Goal: Task Accomplishment & Management: Manage account settings

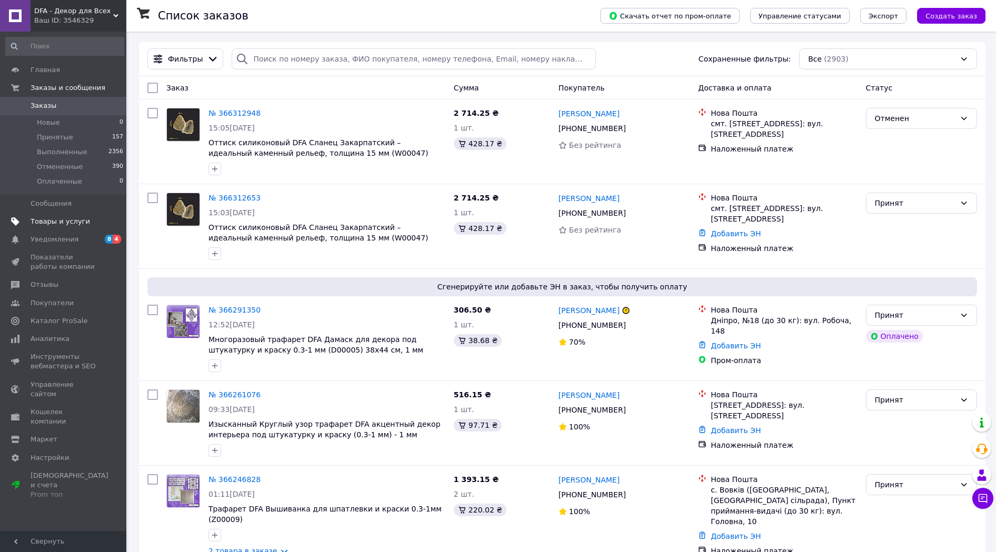
click at [48, 222] on span "Товары и услуги" at bounding box center [60, 221] width 59 height 9
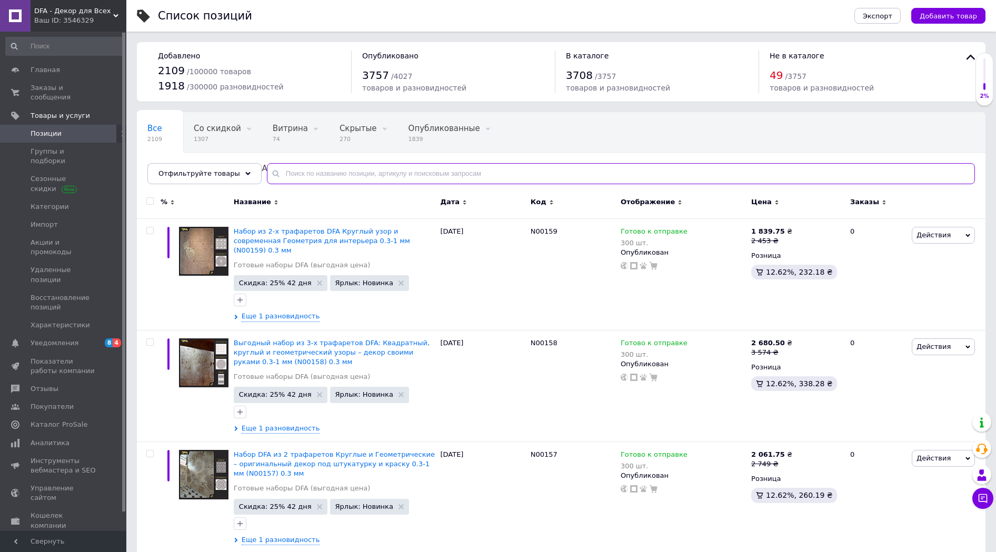
click at [291, 168] on input "text" at bounding box center [621, 173] width 708 height 21
type input "D000"
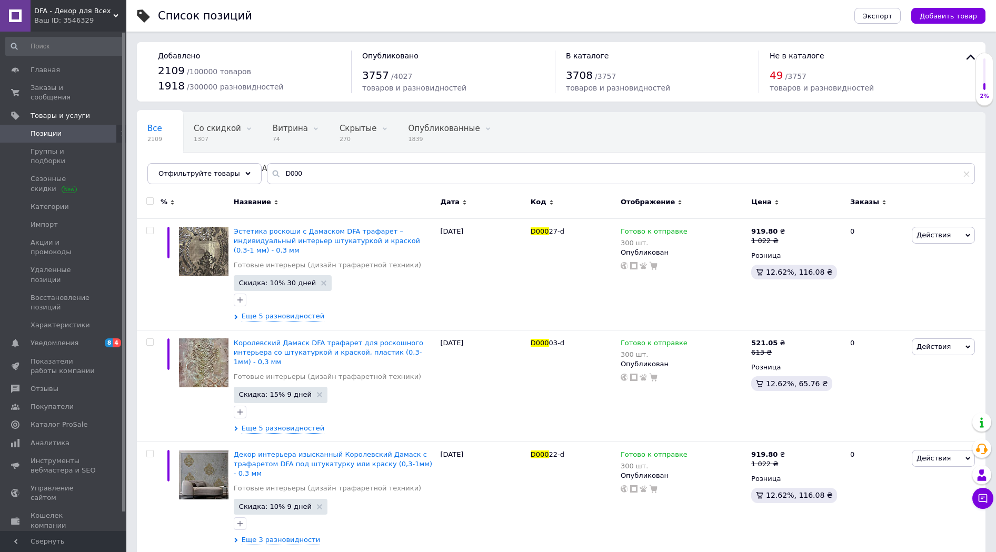
click at [542, 201] on span "Код" at bounding box center [539, 201] width 16 height 9
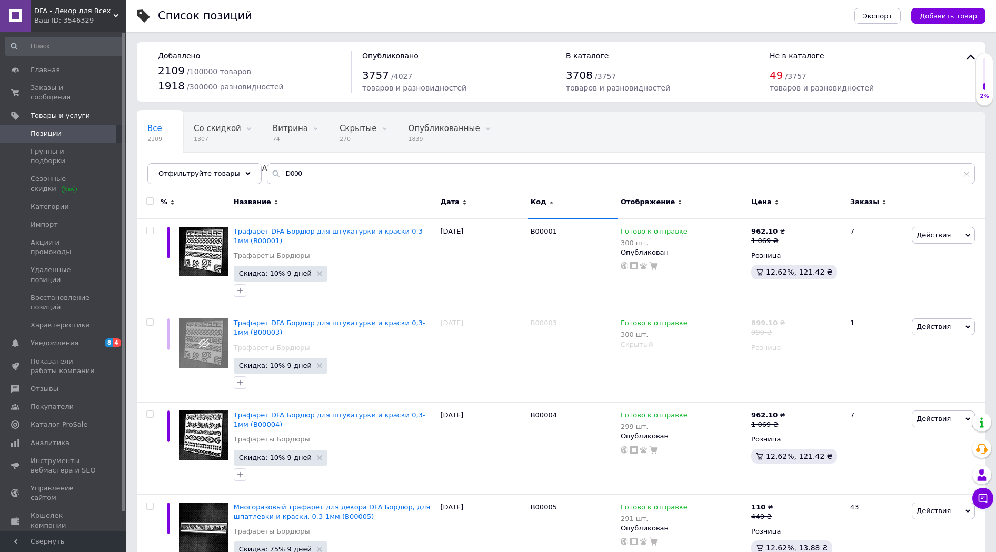
click at [535, 204] on span "Код" at bounding box center [539, 201] width 16 height 9
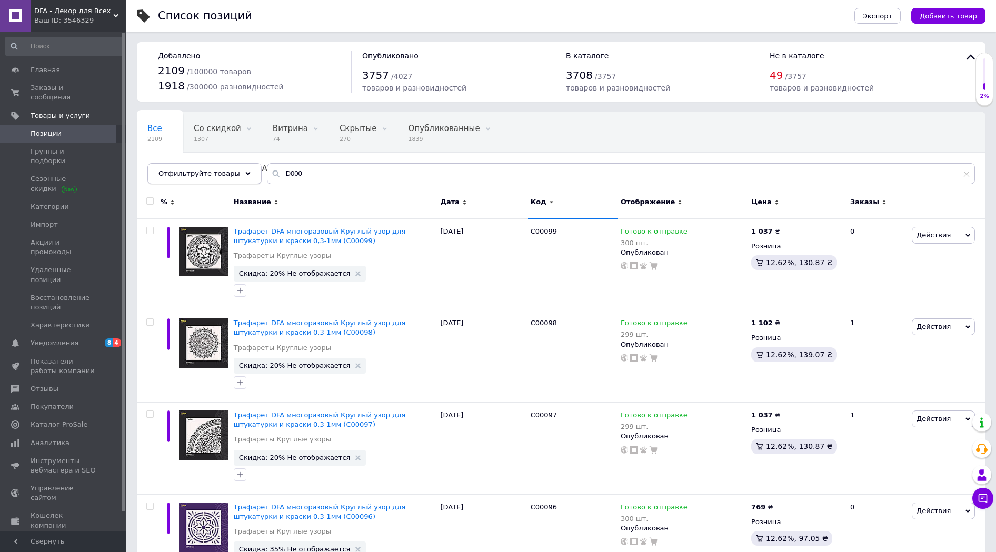
click at [245, 175] on icon at bounding box center [247, 173] width 5 height 5
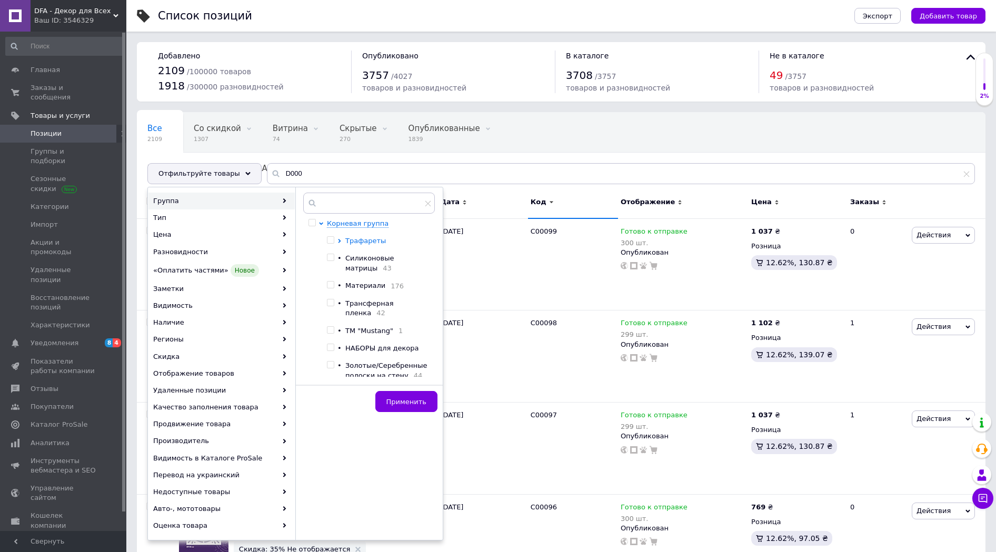
click at [340, 241] on icon at bounding box center [339, 241] width 4 height 4
click at [349, 314] on input "checkbox" at bounding box center [348, 312] width 7 height 7
checkbox input "true"
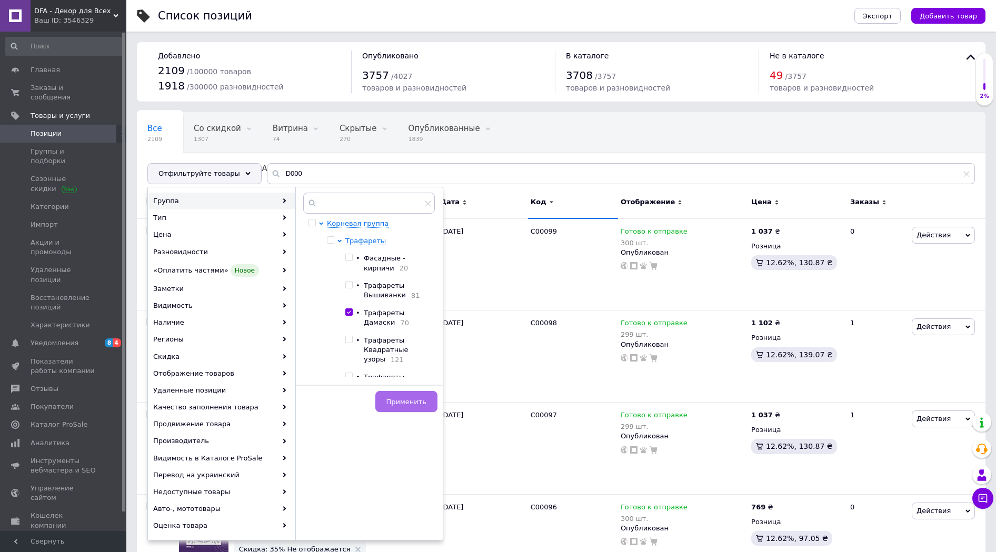
click at [413, 402] on span "Применить" at bounding box center [406, 402] width 40 height 8
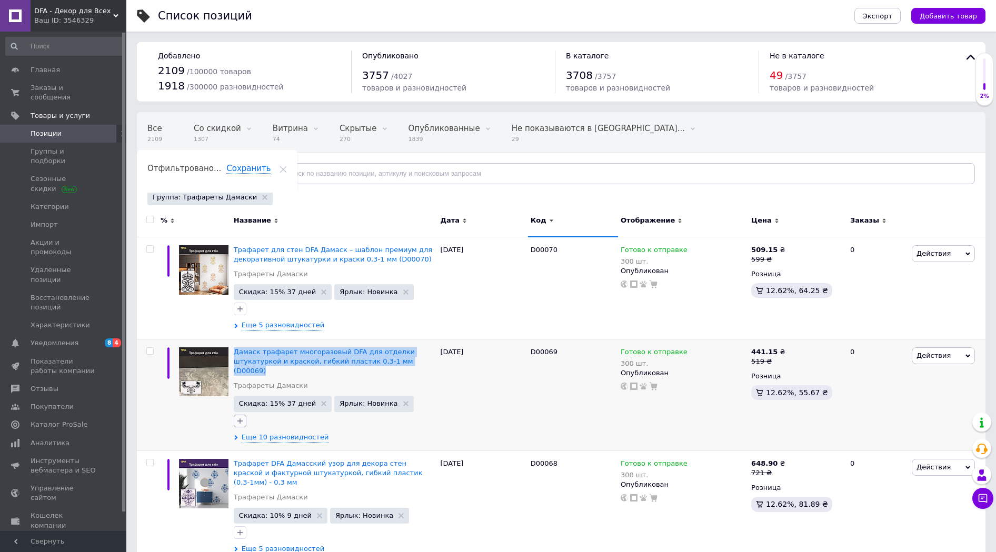
click at [235, 425] on button "button" at bounding box center [240, 421] width 13 height 13
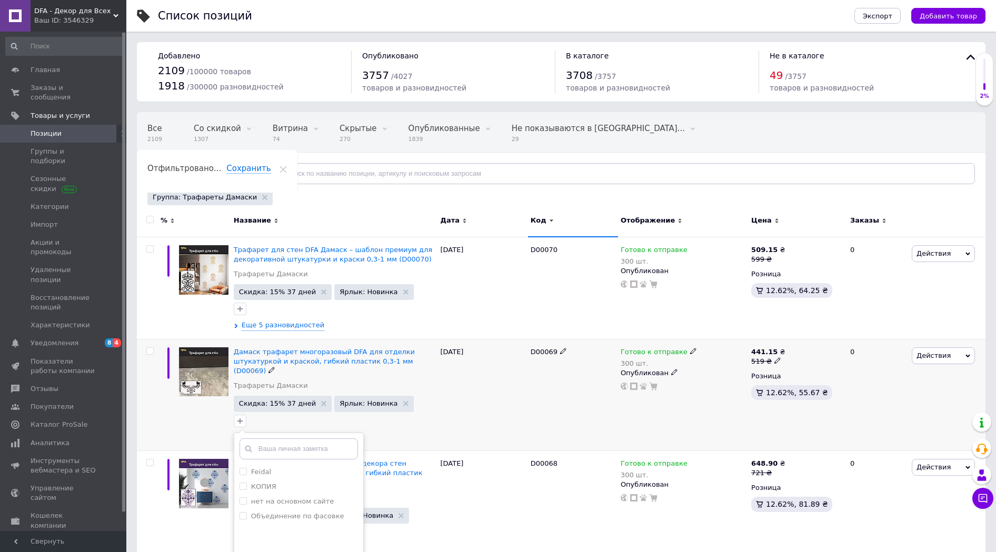
drag, startPoint x: 235, startPoint y: 425, endPoint x: 447, endPoint y: 418, distance: 212.2
click at [447, 418] on div "[DATE]" at bounding box center [482, 395] width 90 height 112
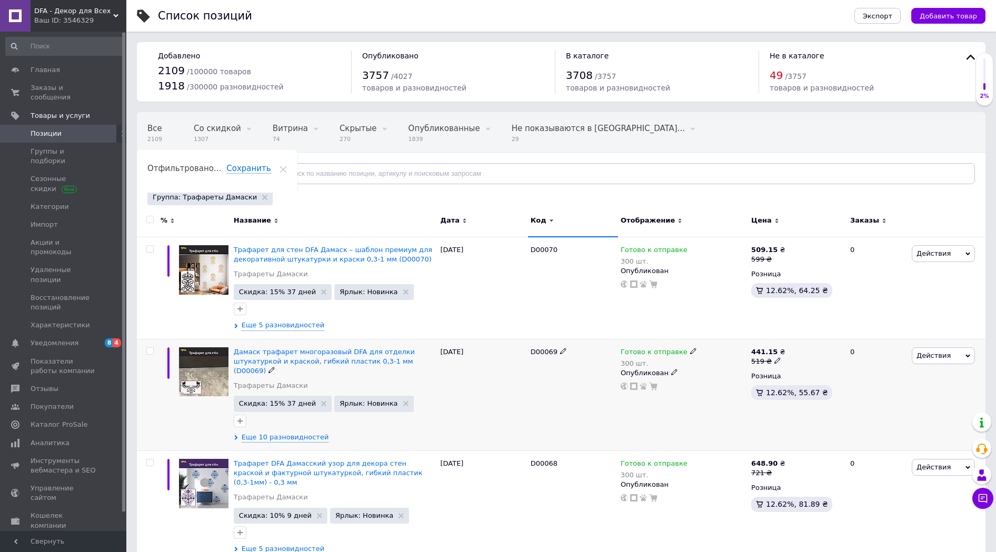
click at [235, 435] on icon at bounding box center [236, 437] width 5 height 5
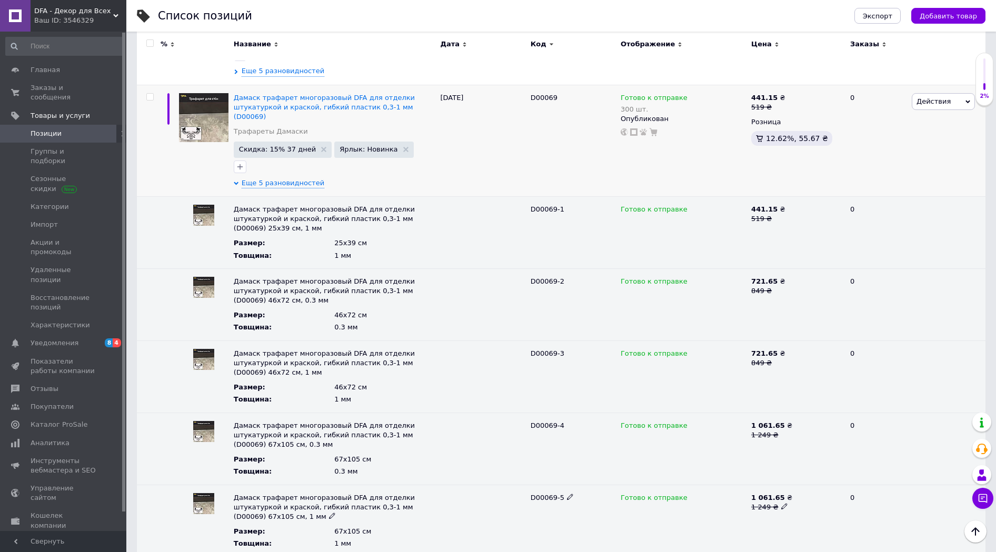
scroll to position [107, 0]
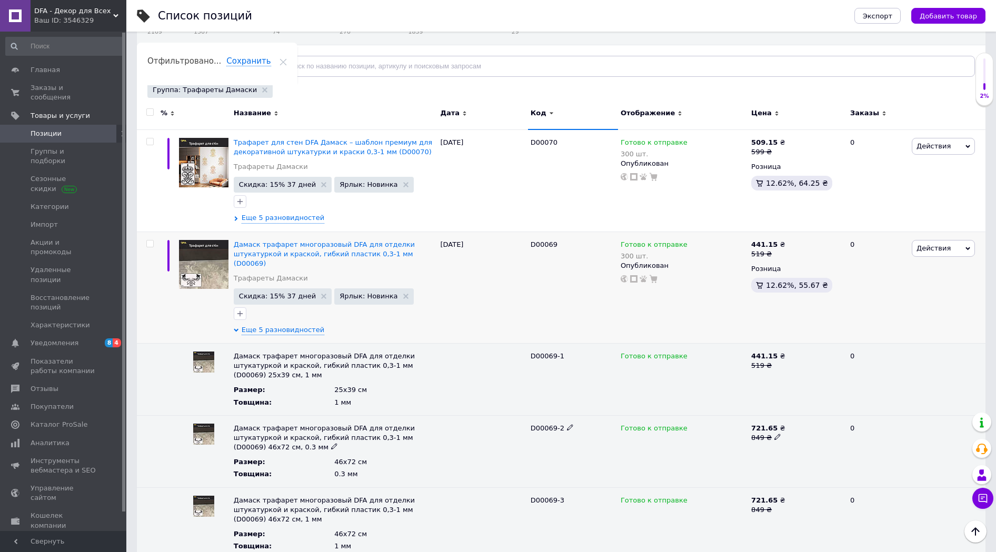
drag, startPoint x: 447, startPoint y: 418, endPoint x: 235, endPoint y: 319, distance: 233.6
click at [235, 319] on div "Дамаск трафарет многоразовый DFA для отделки штукатуркой и краской, гибкий плас…" at bounding box center [334, 288] width 207 height 112
click at [236, 329] on use at bounding box center [236, 329] width 5 height 3
